Goal: Navigation & Orientation: Find specific page/section

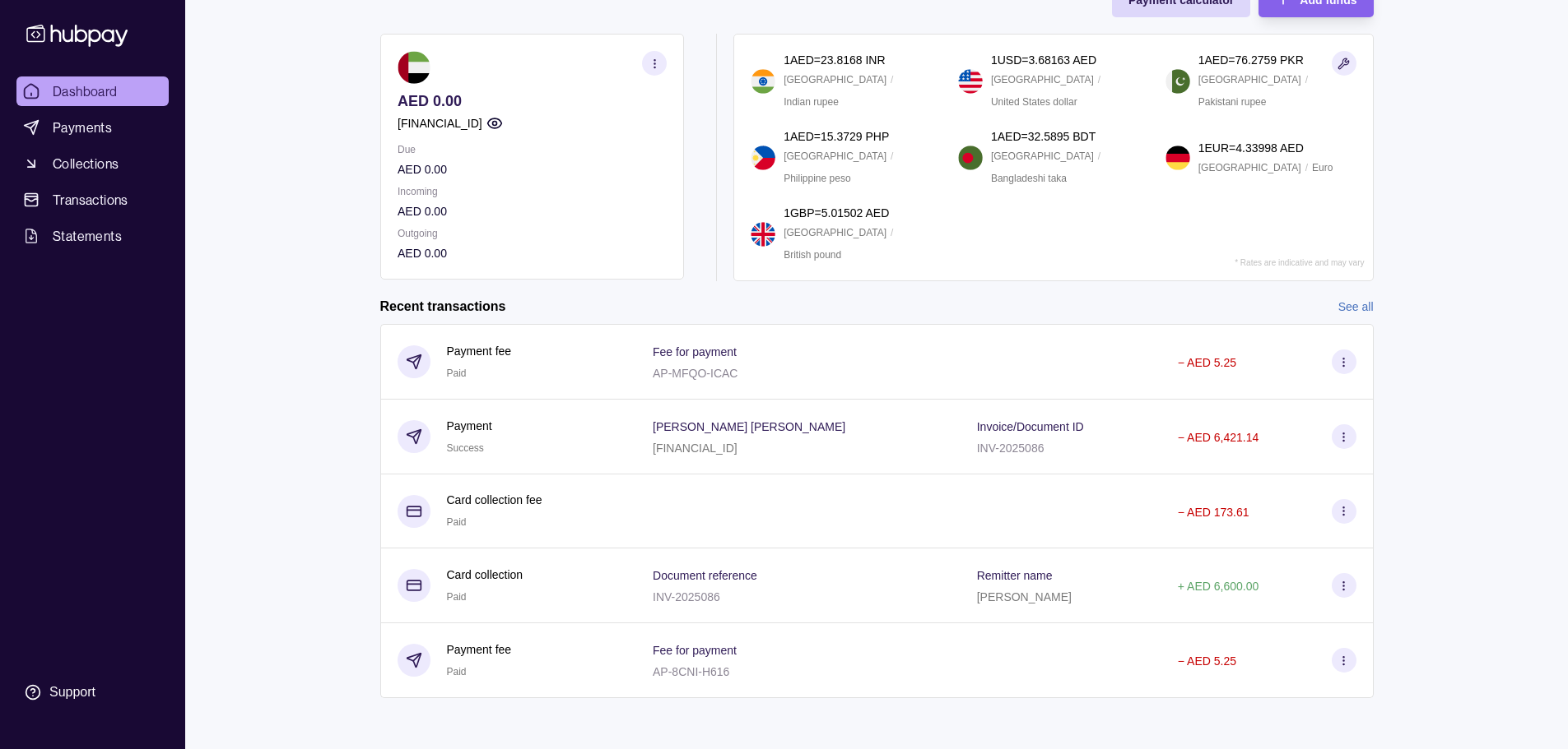
scroll to position [111, 0]
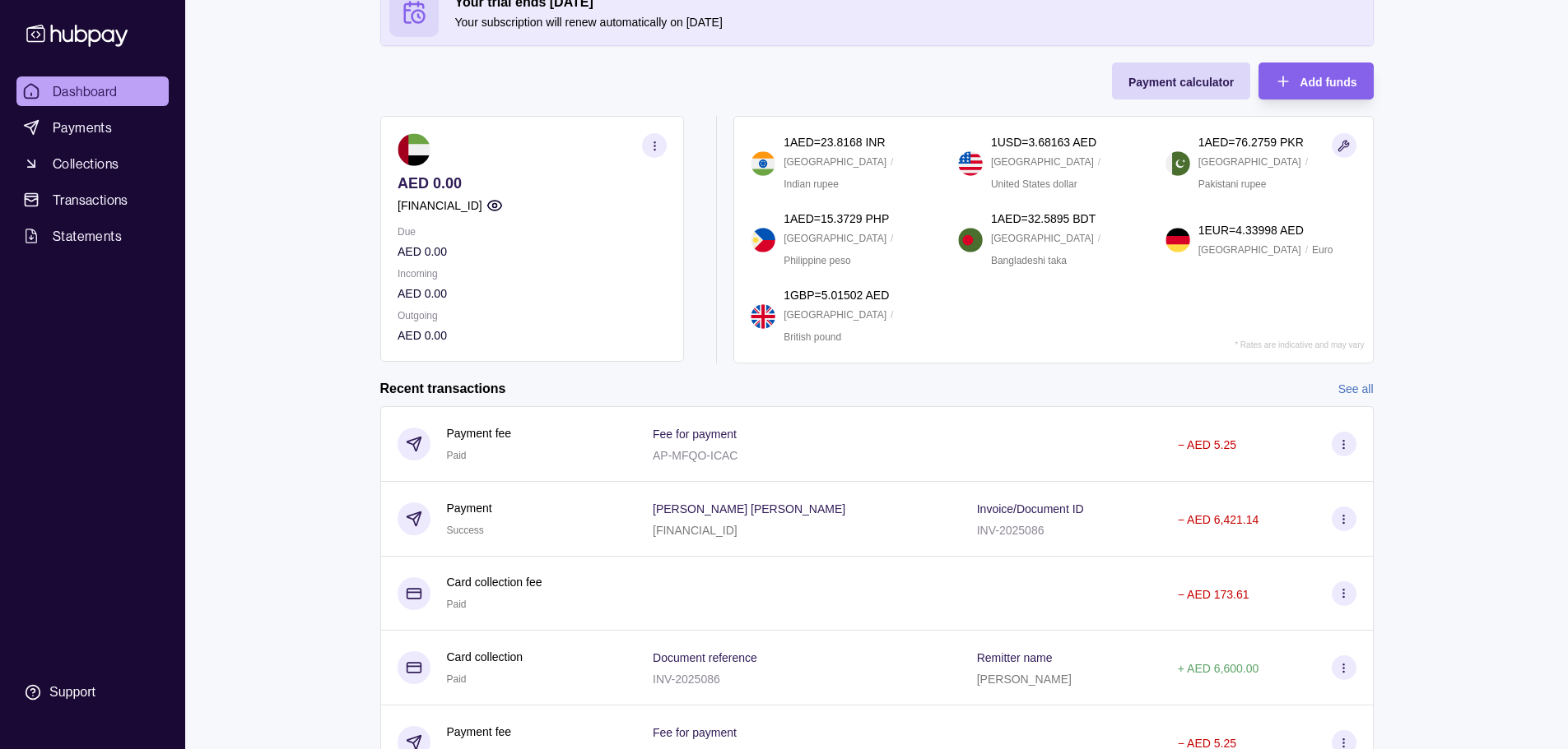
click at [656, 148] on icon "button" at bounding box center [654, 146] width 12 height 12
click at [508, 190] on link "View account details" at bounding box center [479, 187] width 104 height 18
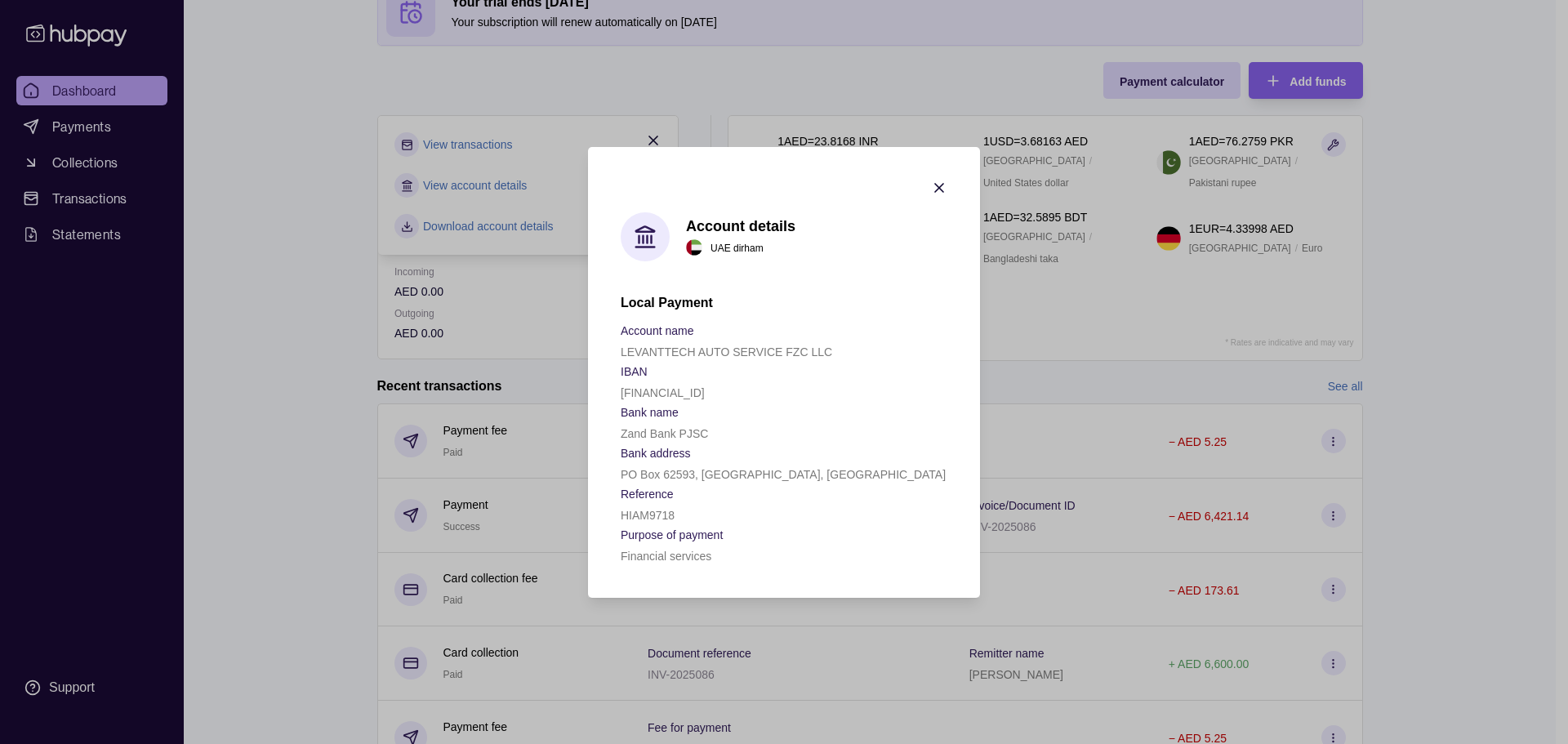
click at [660, 391] on p "[FINANCIAL_ID]" at bounding box center [663, 393] width 84 height 13
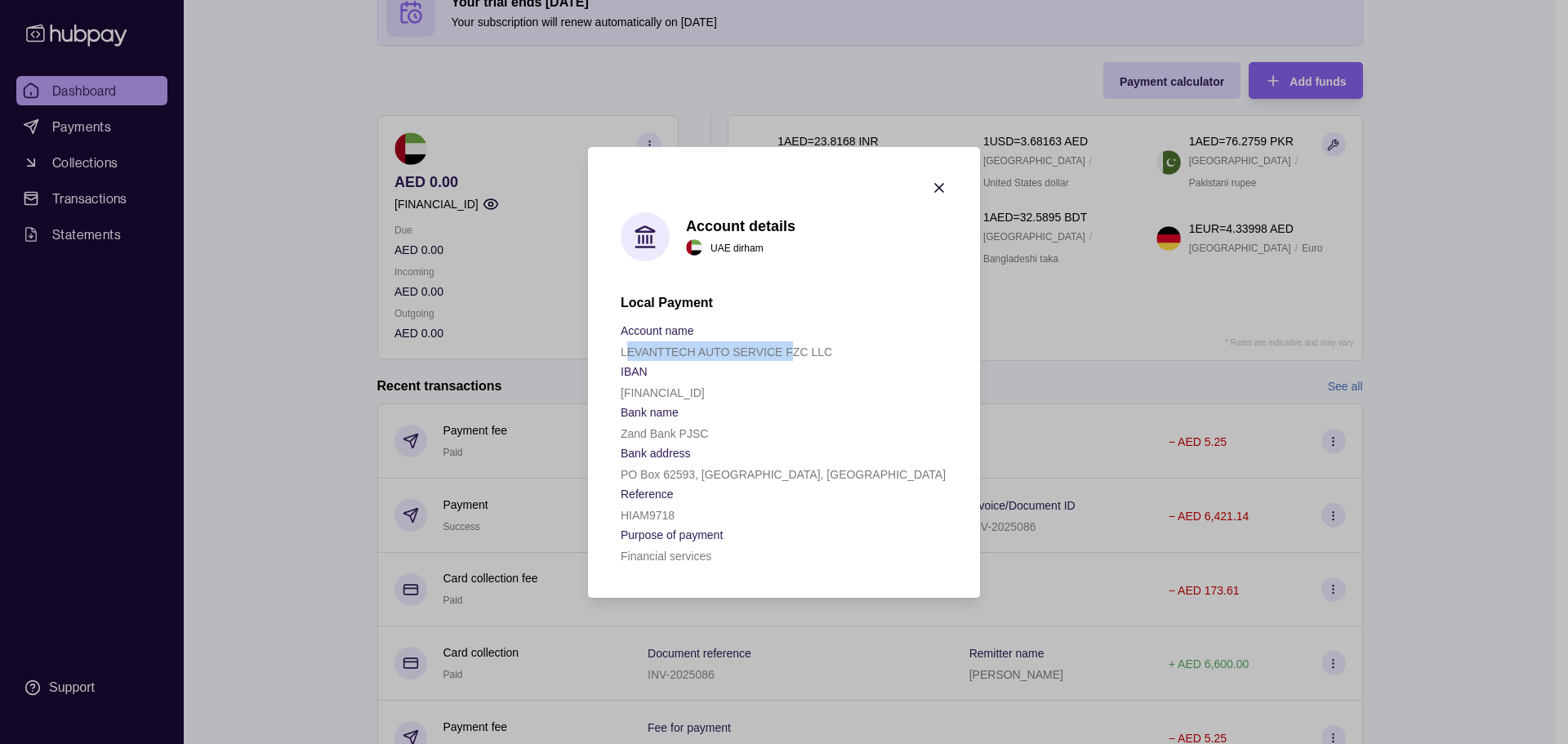
drag, startPoint x: 671, startPoint y: 348, endPoint x: 799, endPoint y: 358, distance: 128.4
click at [793, 346] on div "LEVANTTECH AUTO SERVICE FZC LLC" at bounding box center [784, 351] width 327 height 19
drag, startPoint x: 615, startPoint y: 432, endPoint x: 723, endPoint y: 427, distance: 108.1
click at [722, 427] on section "Account details [GEOGRAPHIC_DATA] dirham Local Payment Account name LEVANTTECH …" at bounding box center [784, 372] width 392 height 451
click at [937, 186] on icon "button" at bounding box center [939, 188] width 17 height 17
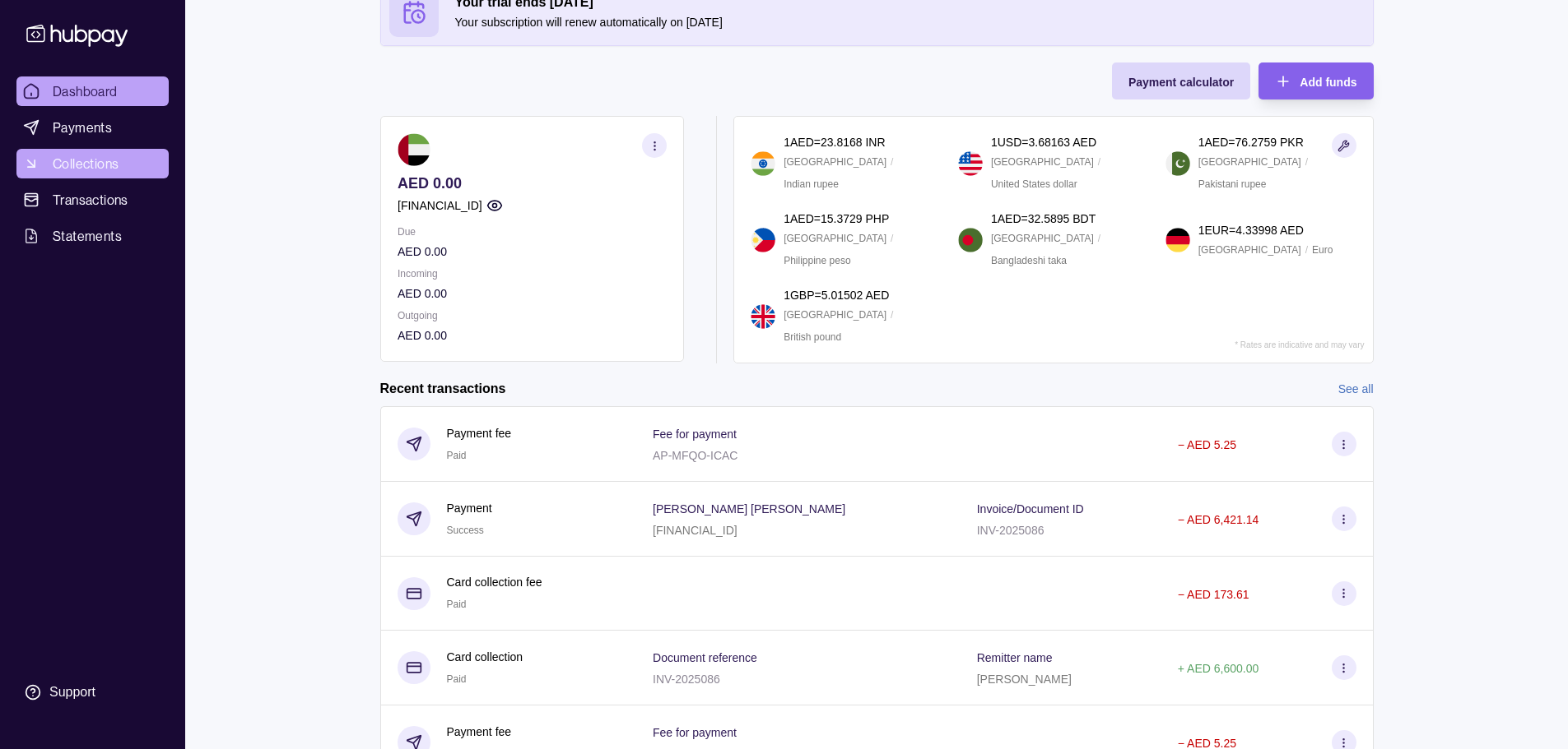
click at [82, 172] on span "Collections" at bounding box center [86, 164] width 65 height 19
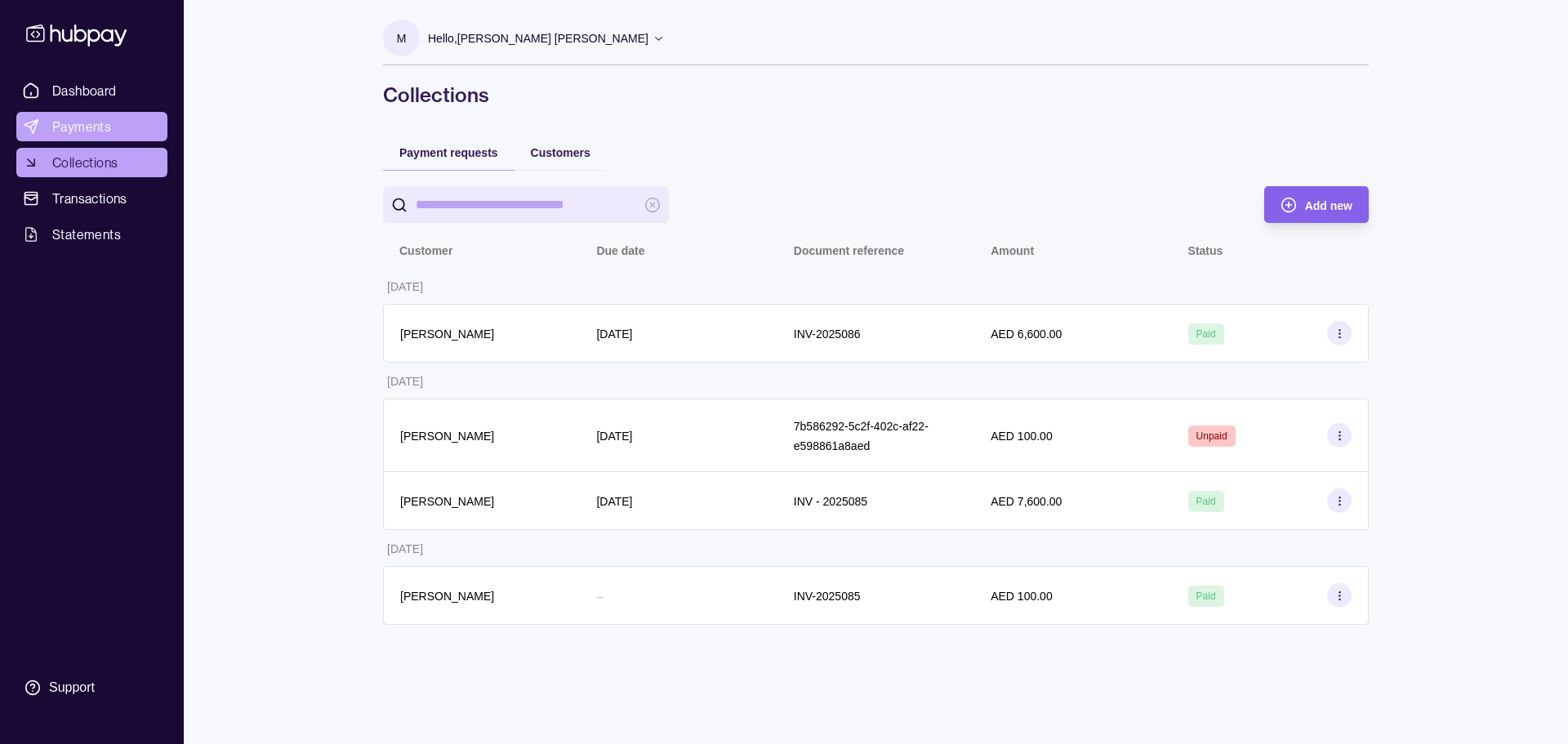
click at [99, 126] on span "Payments" at bounding box center [82, 126] width 59 height 19
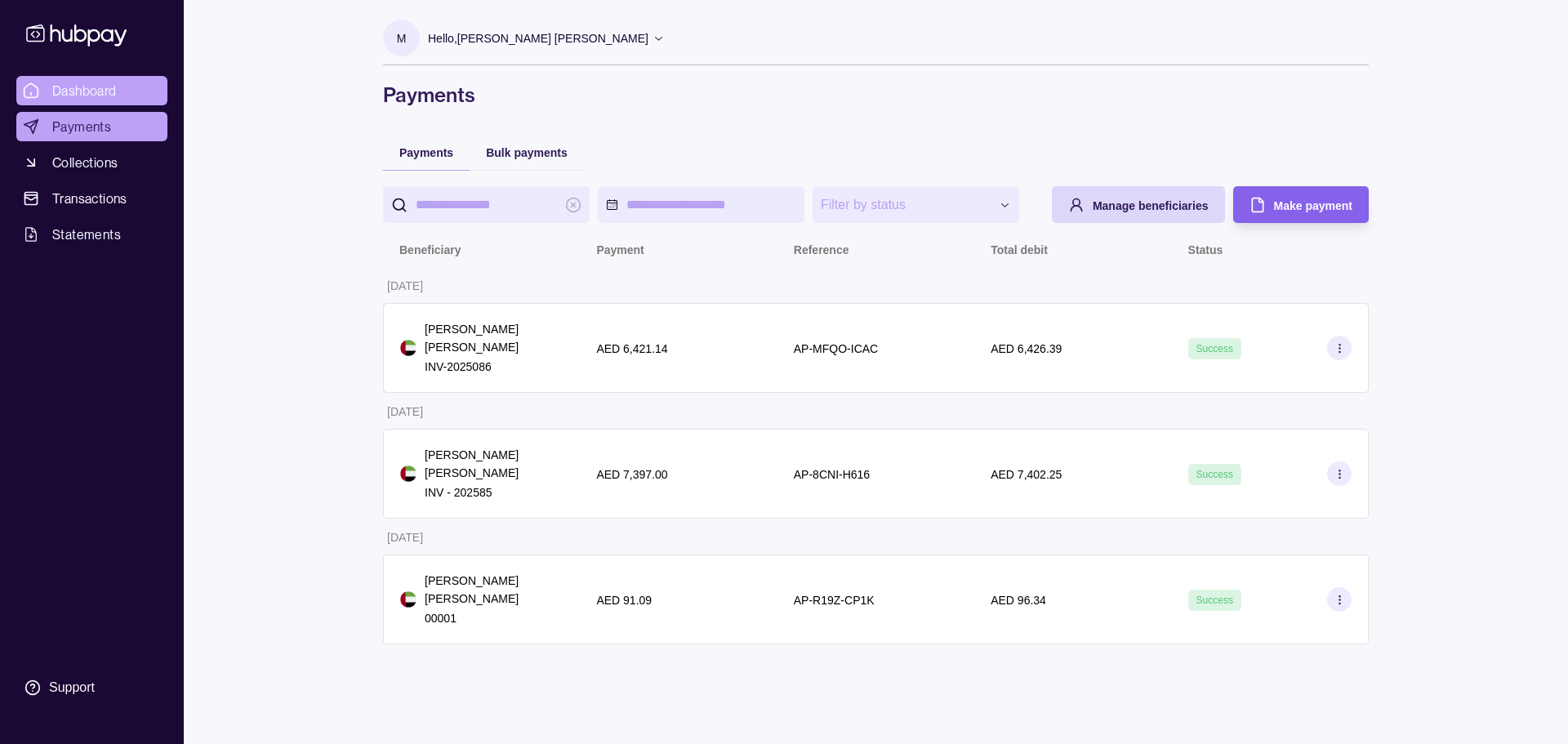
click at [123, 95] on link "Dashboard" at bounding box center [92, 90] width 151 height 29
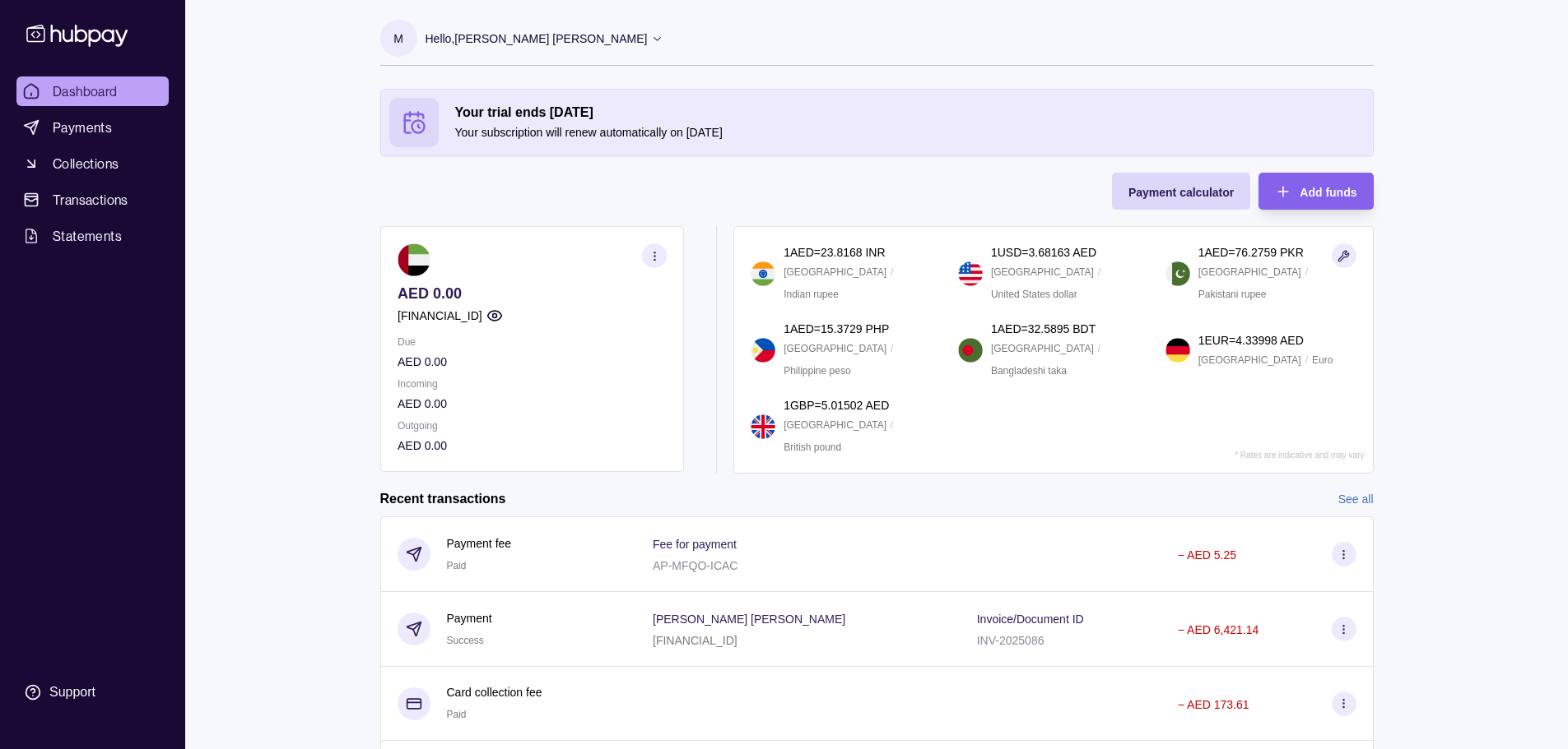
click at [118, 99] on link "Dashboard" at bounding box center [93, 91] width 152 height 29
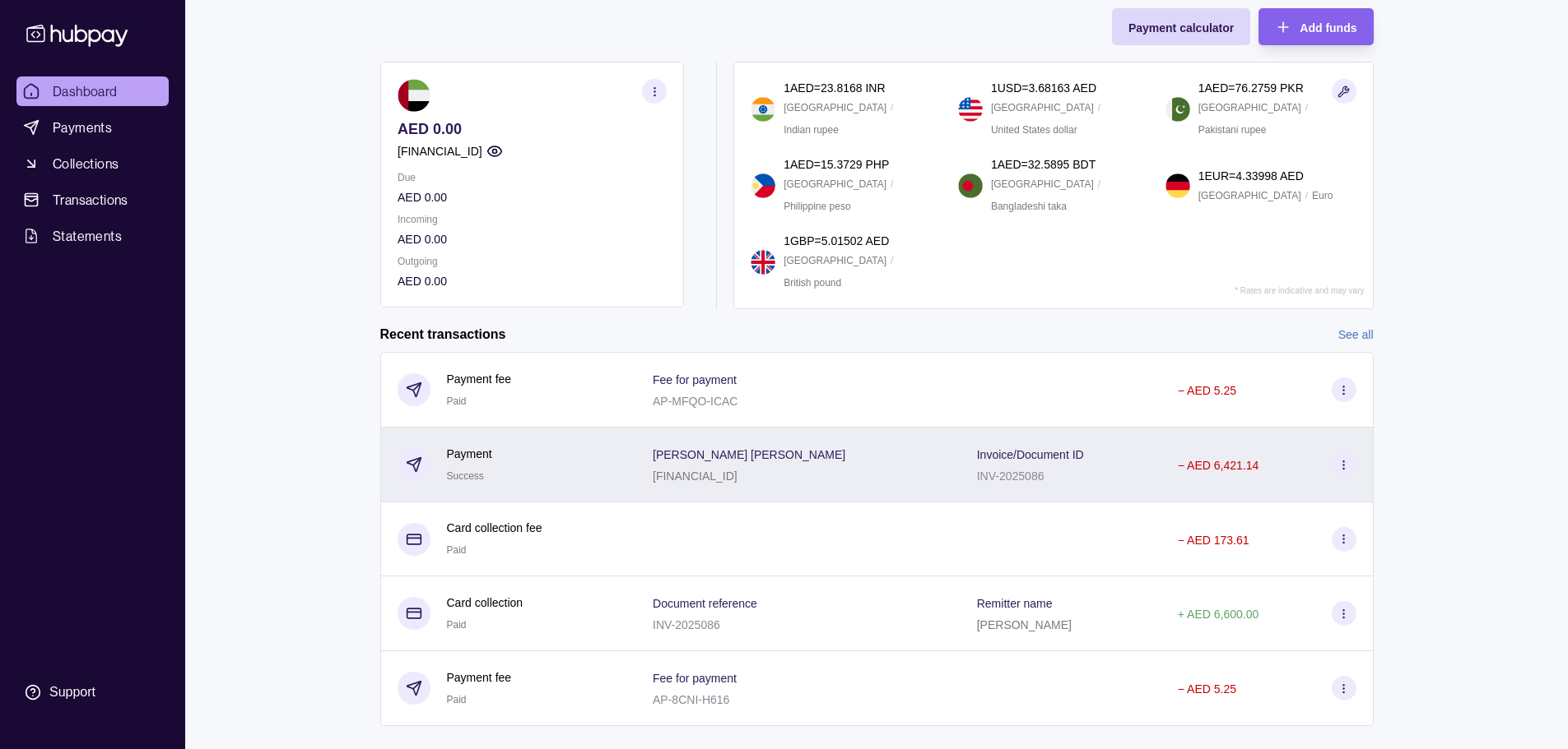
scroll to position [193, 0]
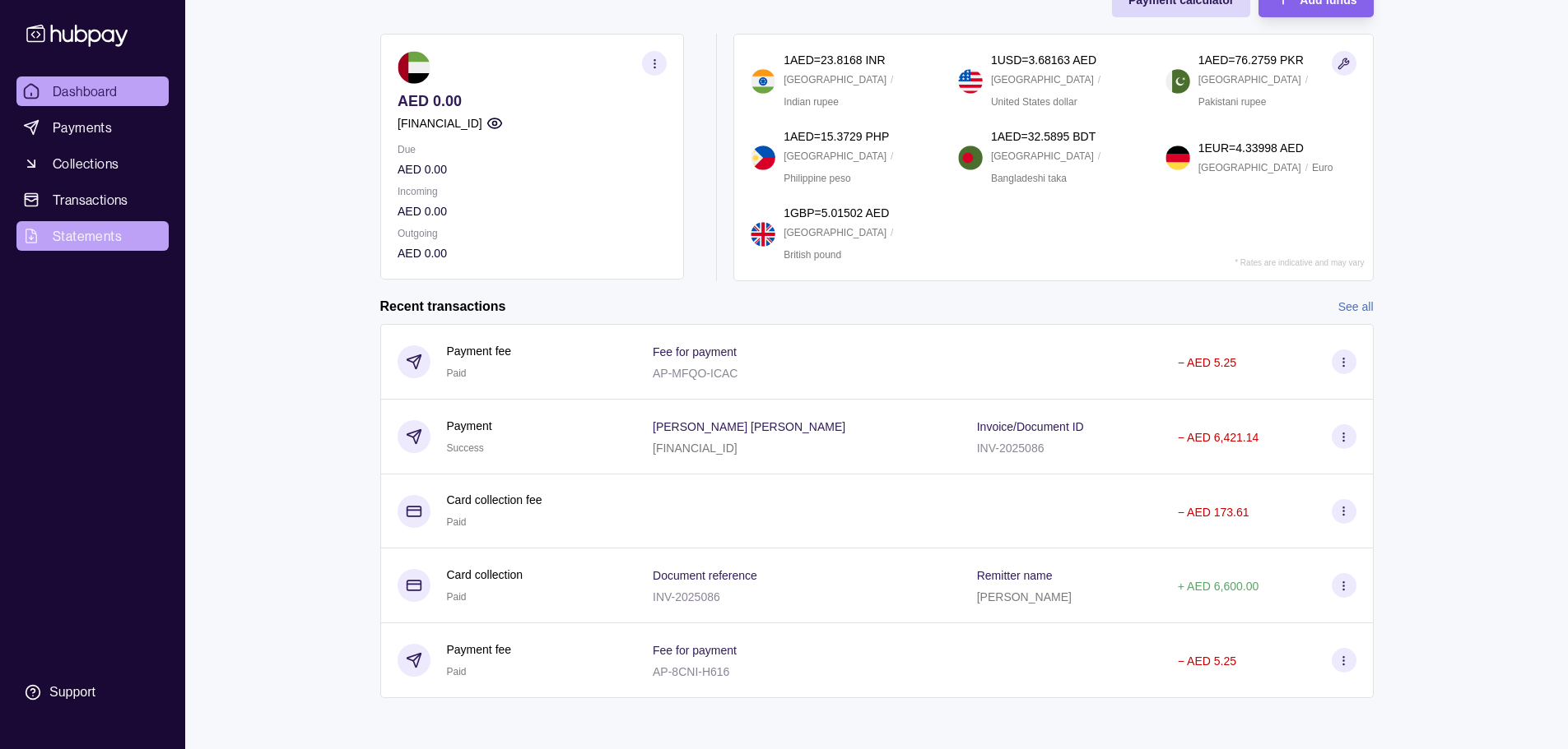
click at [81, 230] on span "Statements" at bounding box center [88, 236] width 69 height 19
